Goal: Find specific page/section: Find specific page/section

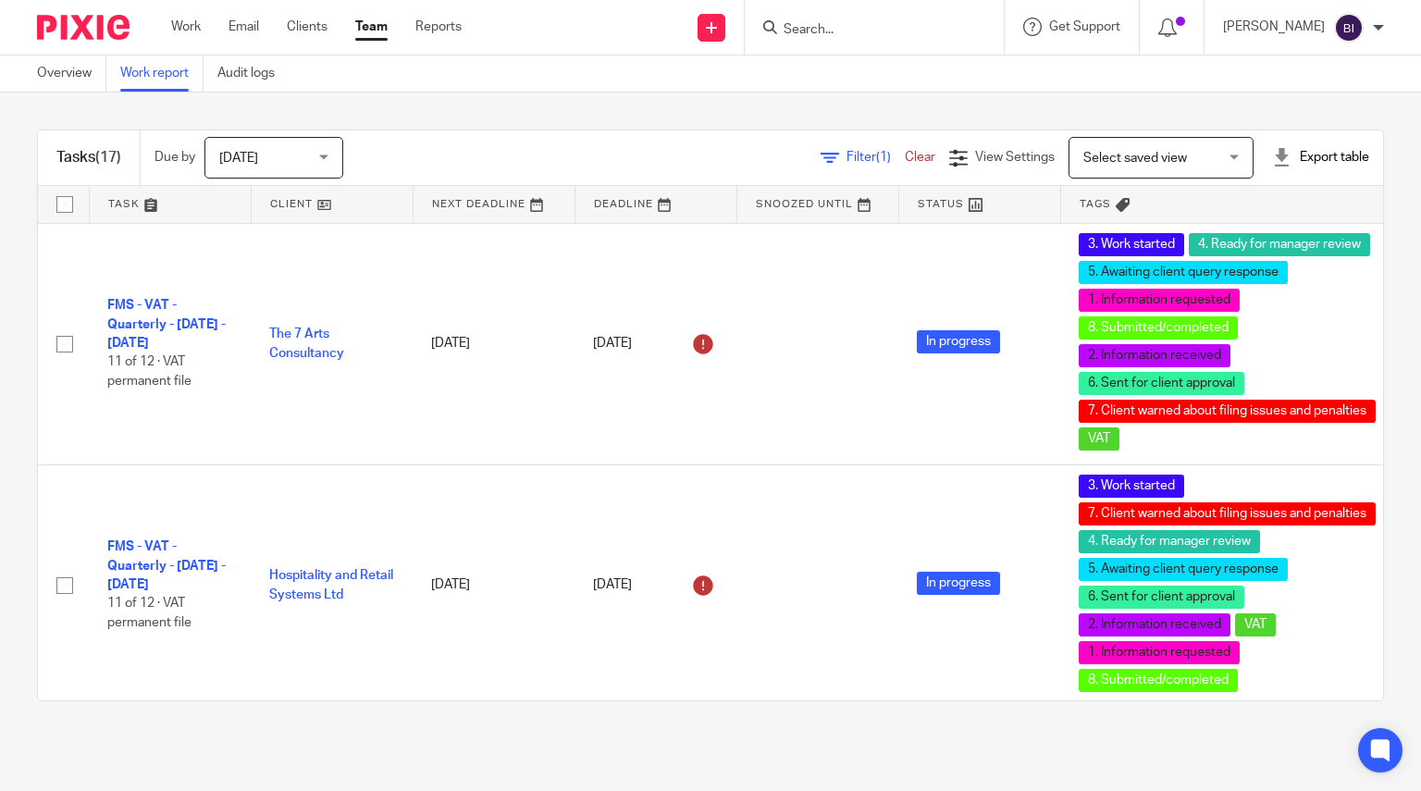
click at [820, 154] on link "Filter (1)" at bounding box center [862, 157] width 84 height 13
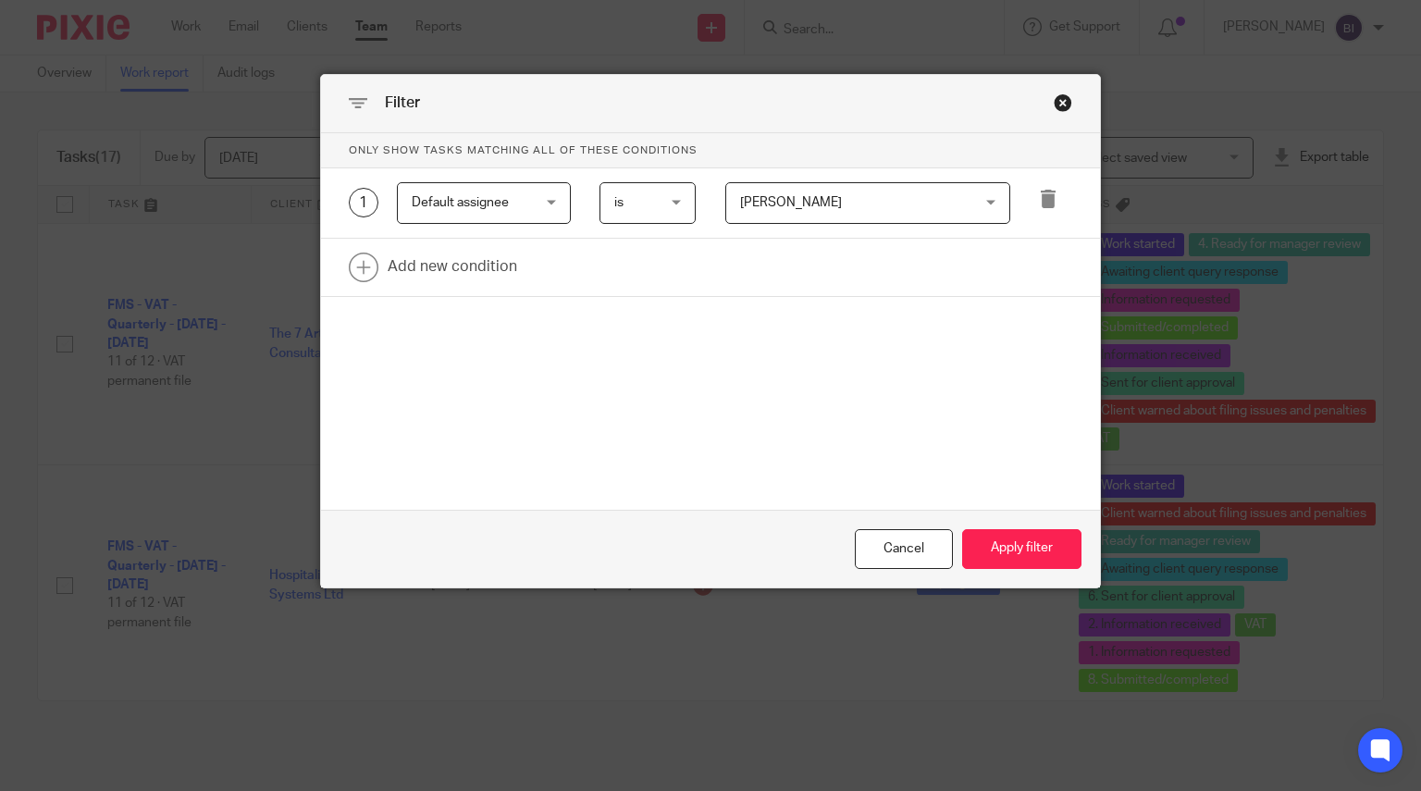
click at [1087, 99] on div "Filter" at bounding box center [711, 104] width 780 height 58
click at [1063, 92] on div "Filter" at bounding box center [711, 104] width 780 height 58
click at [1063, 95] on div "Close this dialog window" at bounding box center [1063, 102] width 18 height 18
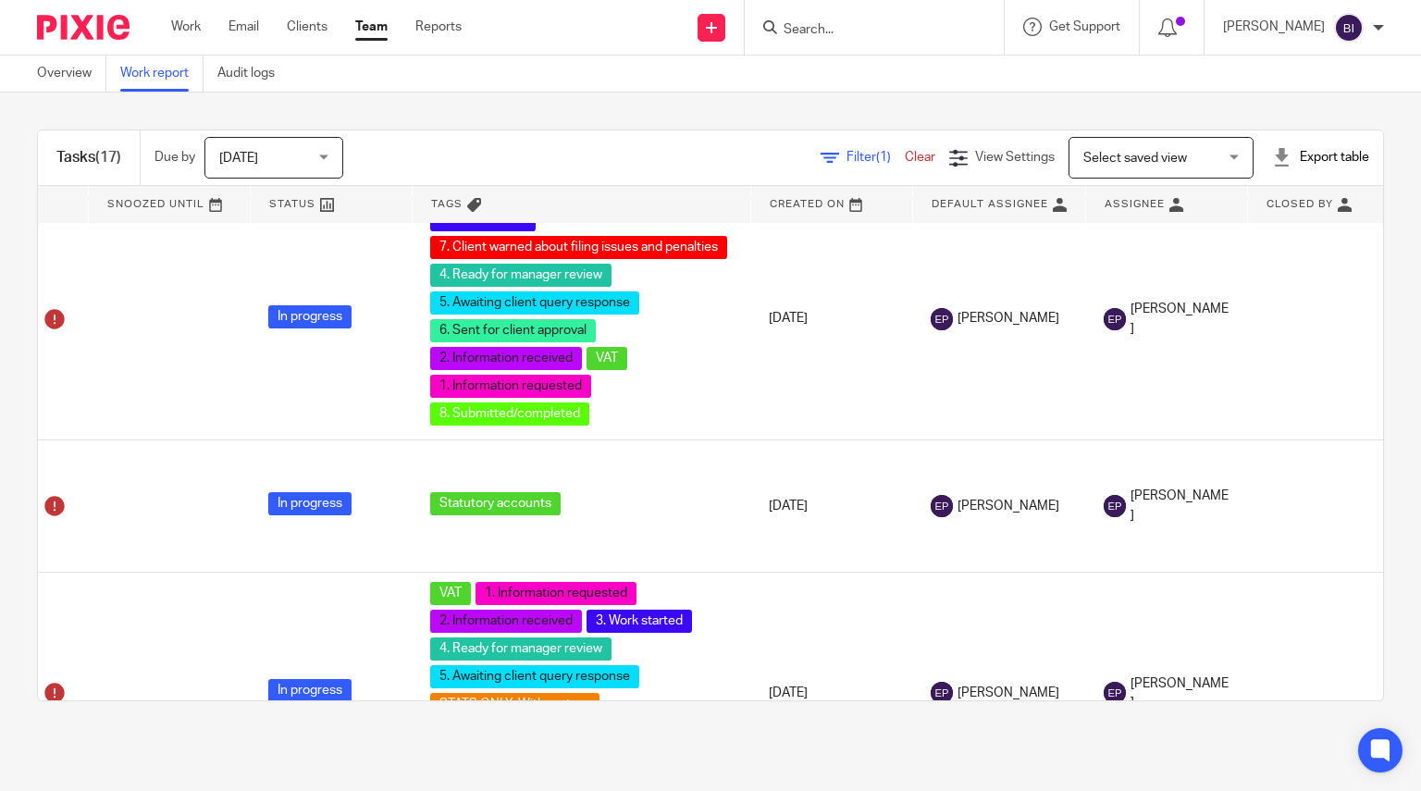
scroll to position [0, 648]
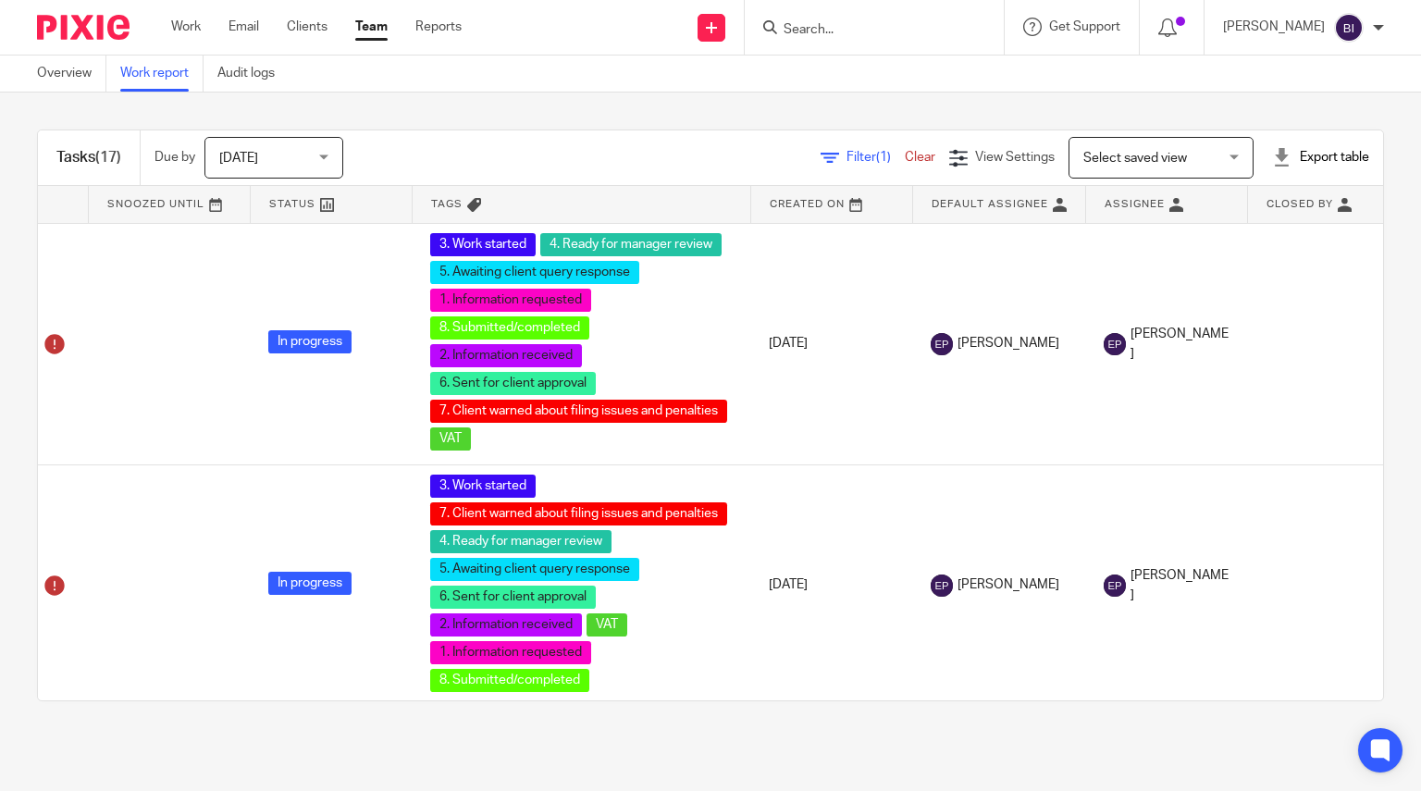
click at [820, 164] on div "Filter (1) Clear" at bounding box center [884, 157] width 129 height 19
click at [846, 158] on span "Filter (1)" at bounding box center [875, 157] width 58 height 13
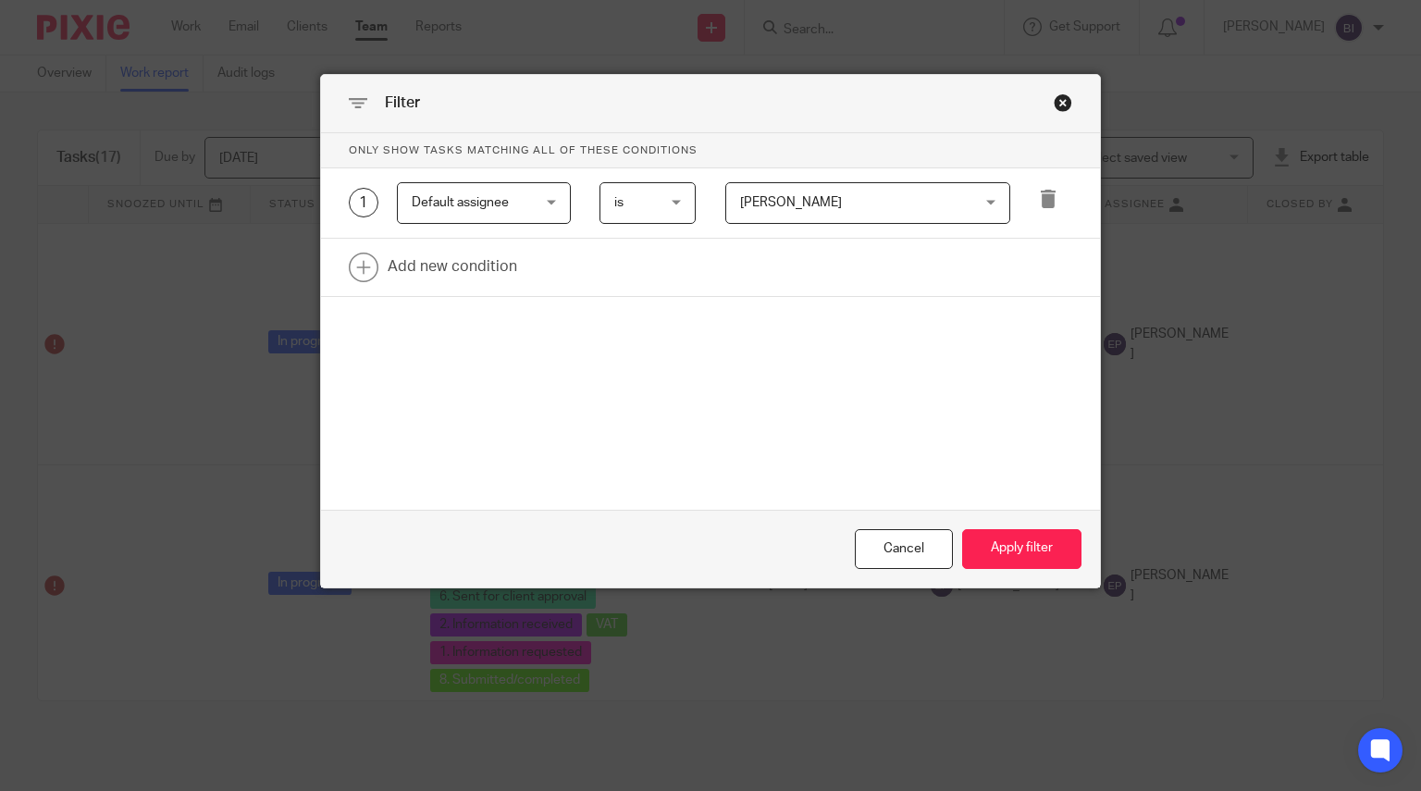
click at [892, 206] on span "[PERSON_NAME]" at bounding box center [848, 202] width 216 height 39
type input "stub"
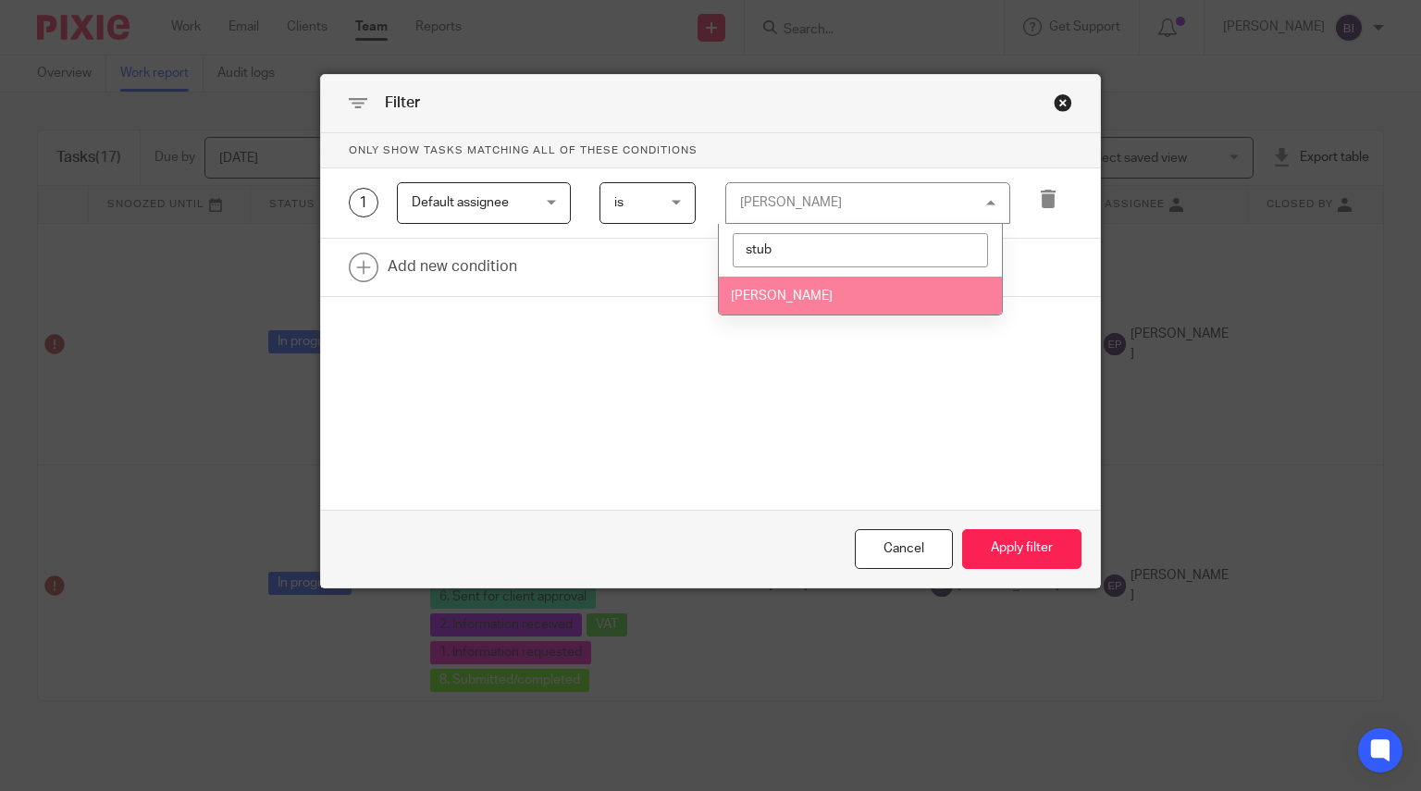
click at [831, 294] on li "[PERSON_NAME]" at bounding box center [860, 296] width 283 height 38
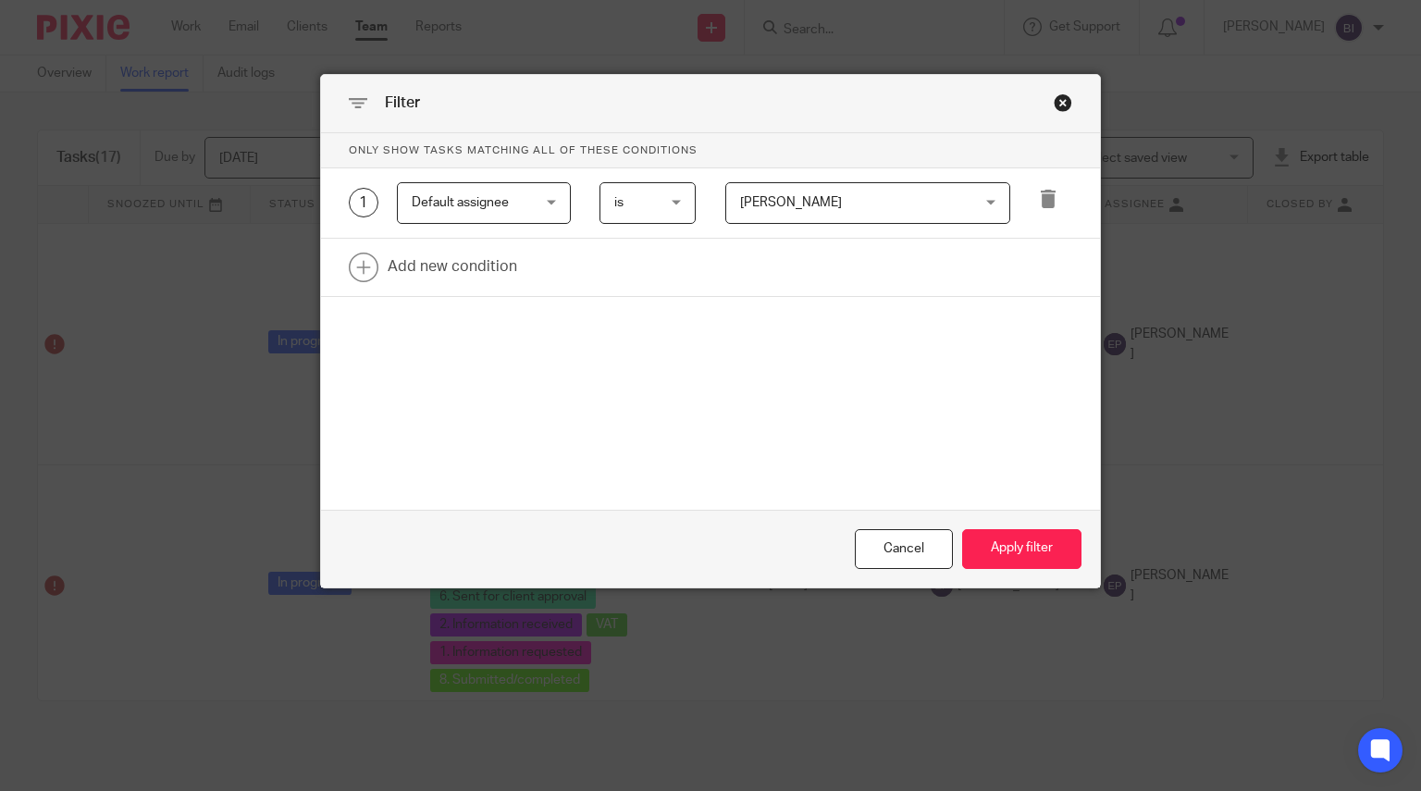
click at [997, 520] on div "Cancel Apply filter" at bounding box center [711, 549] width 780 height 78
click at [997, 521] on div "Cancel Apply filter" at bounding box center [711, 549] width 780 height 78
click at [997, 524] on div "Cancel Apply filter" at bounding box center [711, 549] width 780 height 78
click at [992, 557] on button "Apply filter" at bounding box center [1021, 549] width 119 height 40
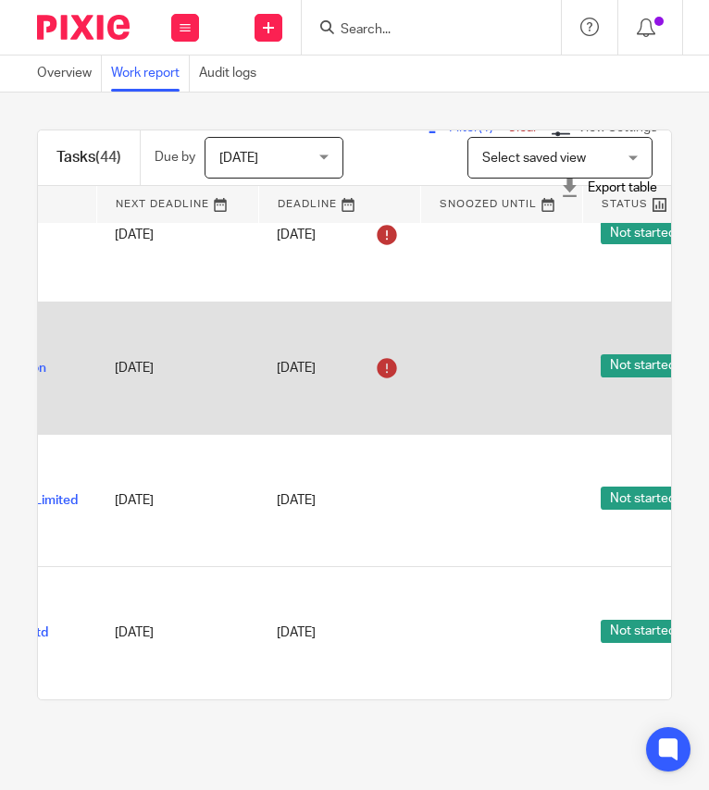
scroll to position [5201, 0]
